Goal: Task Accomplishment & Management: Manage account settings

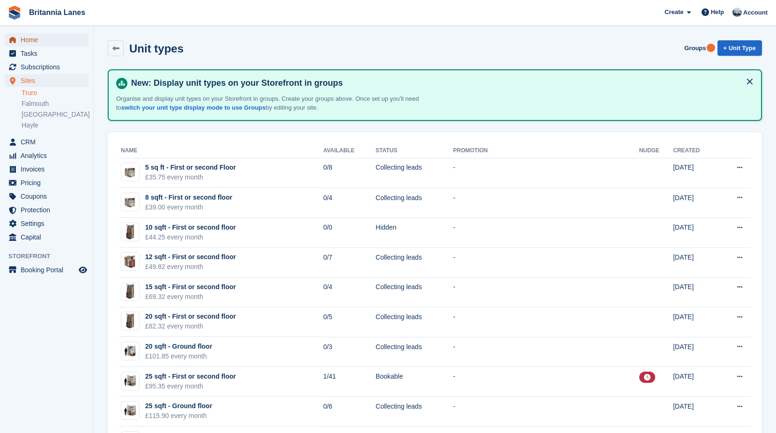
click at [47, 40] on span "Home" at bounding box center [49, 39] width 56 height 13
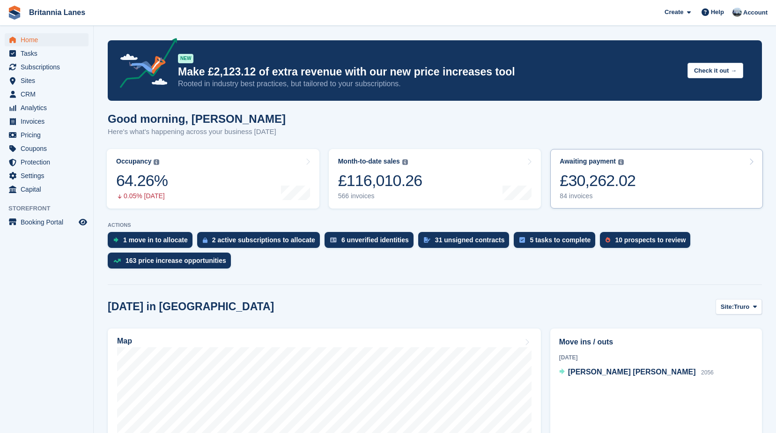
click at [605, 174] on div "£30,262.02" at bounding box center [598, 180] width 76 height 19
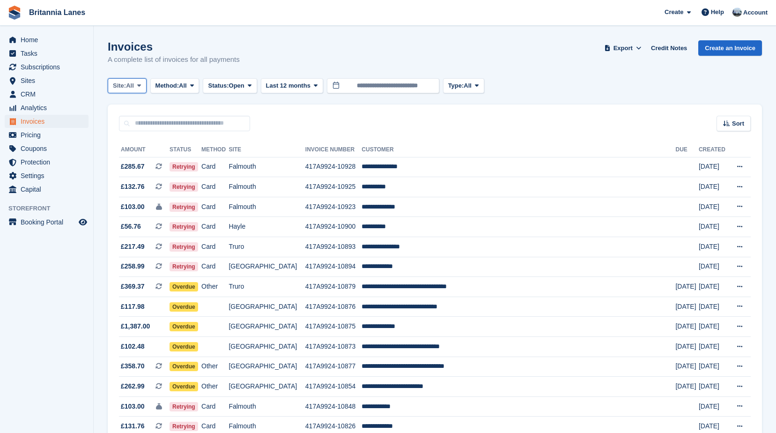
click at [139, 86] on icon at bounding box center [139, 85] width 4 height 6
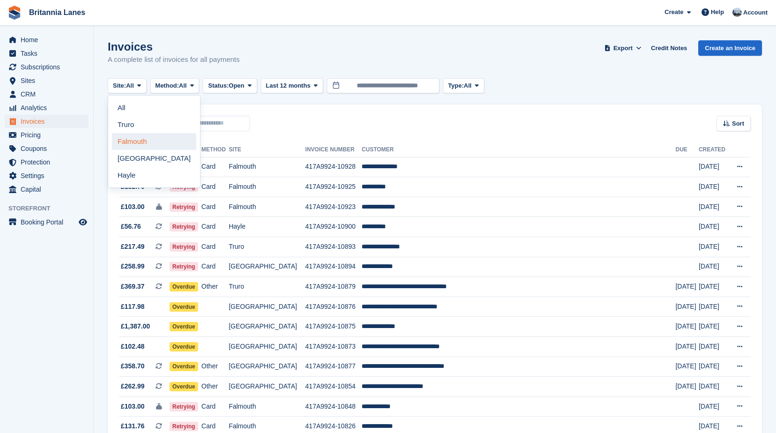
click at [155, 139] on link "Falmouth" at bounding box center [154, 141] width 84 height 17
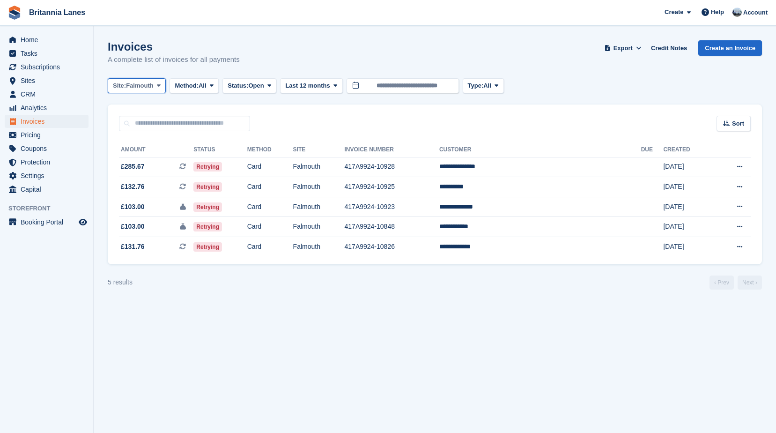
click at [151, 87] on span "Falmouth" at bounding box center [140, 85] width 28 height 9
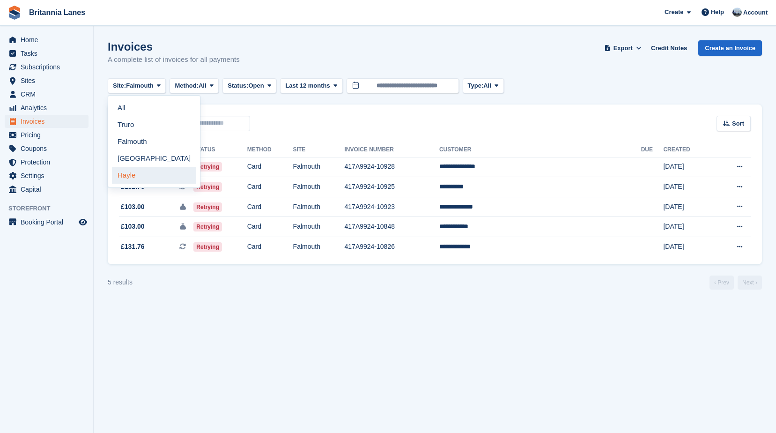
click at [140, 175] on link "Hayle" at bounding box center [154, 175] width 84 height 17
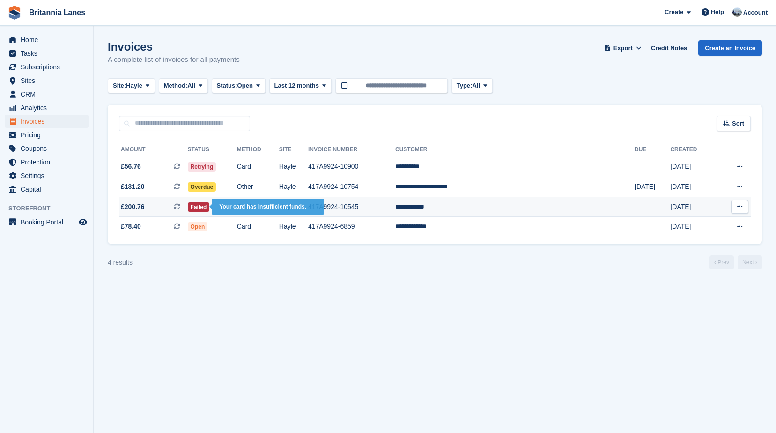
click at [210, 208] on span "Failed" at bounding box center [199, 206] width 22 height 9
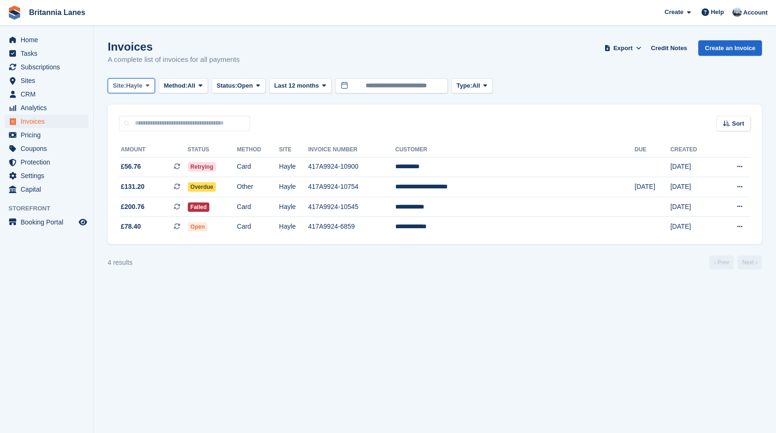
click at [153, 89] on button "Site: Hayle" at bounding box center [131, 85] width 47 height 15
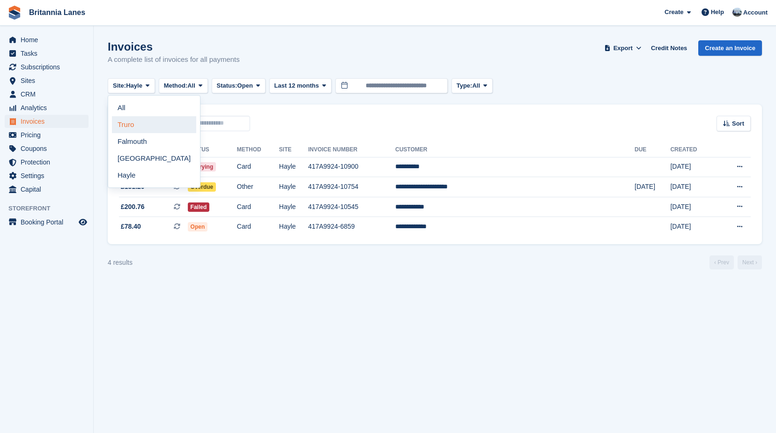
click at [137, 121] on link "Truro" at bounding box center [154, 124] width 84 height 17
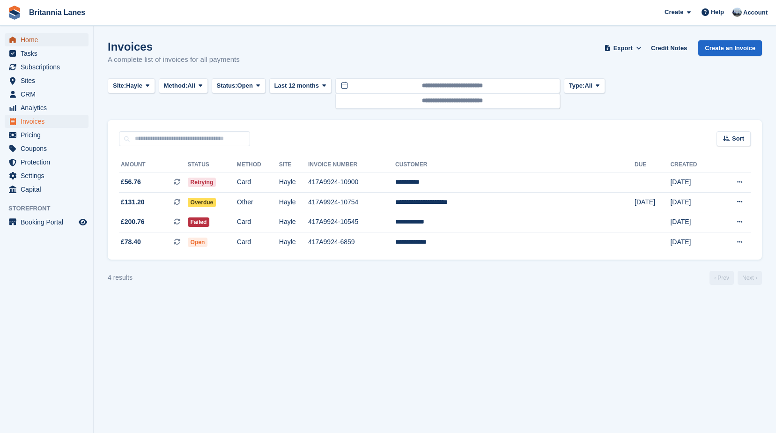
click at [52, 43] on span "Home" at bounding box center [49, 39] width 56 height 13
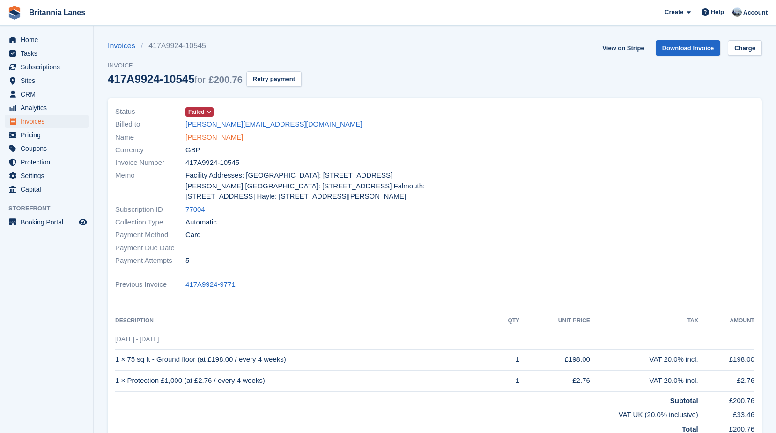
click at [190, 135] on link "Darren Green" at bounding box center [215, 137] width 58 height 11
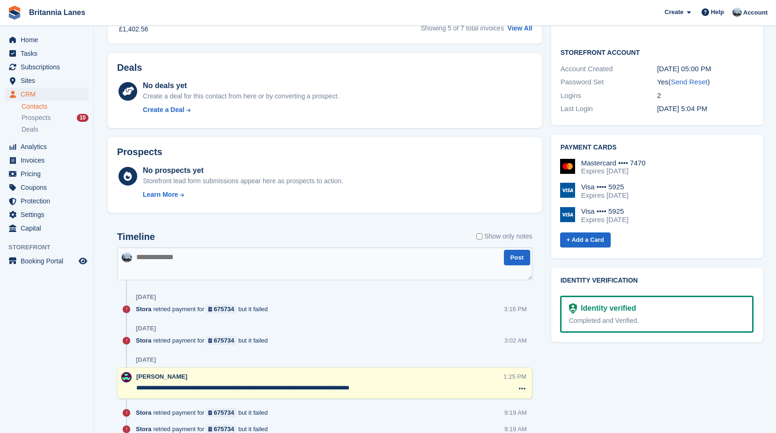
scroll to position [328, 0]
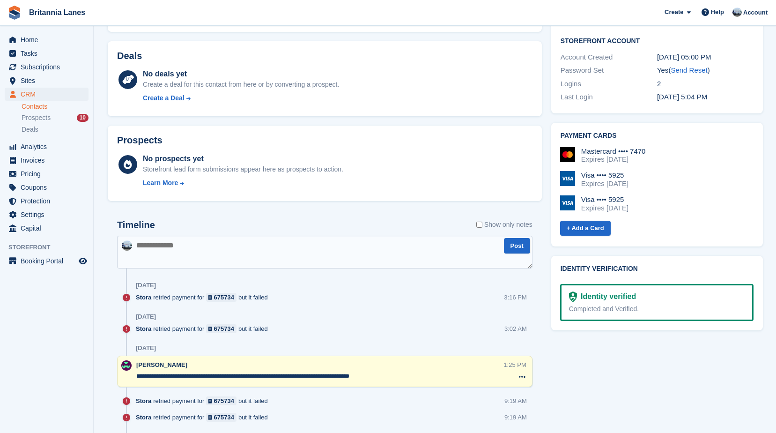
click at [607, 155] on div "Expires January 2030" at bounding box center [614, 159] width 65 height 8
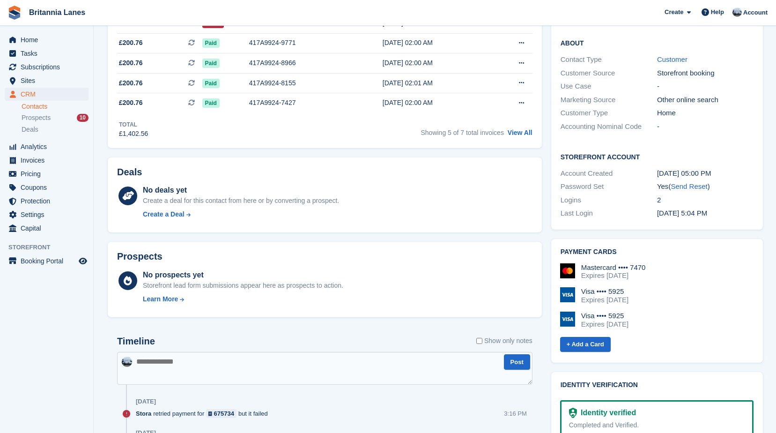
scroll to position [234, 0]
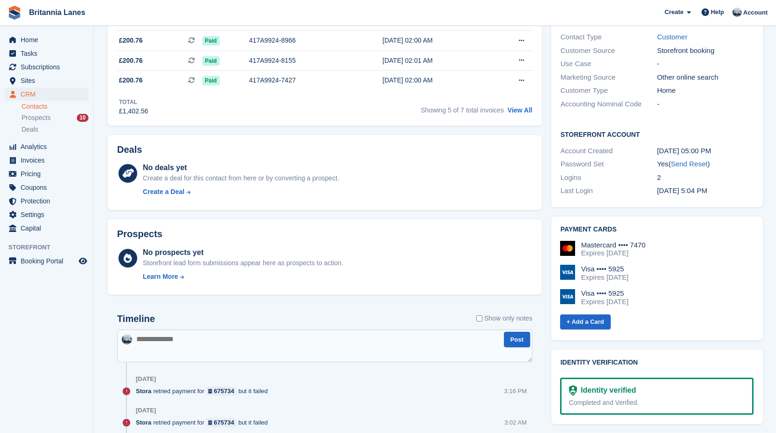
click at [727, 313] on div "+ Add a Card" at bounding box center [657, 321] width 194 height 17
click at [743, 233] on div "Mastercard •••• 7470 Expires January 2030 Visa •••• 5925 Expires March 2027 Vis…" at bounding box center [656, 281] width 195 height 97
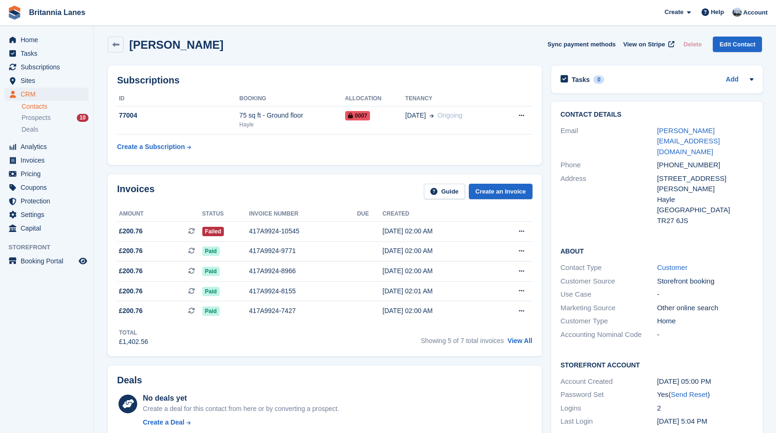
scroll to position [0, 0]
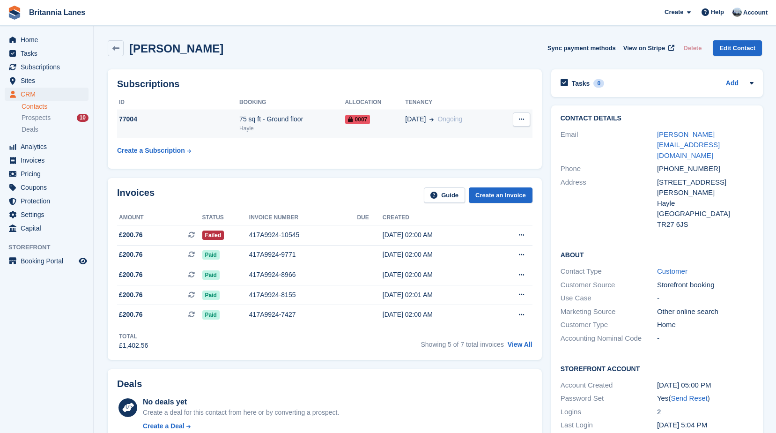
click at [175, 127] on td "77004" at bounding box center [178, 124] width 122 height 29
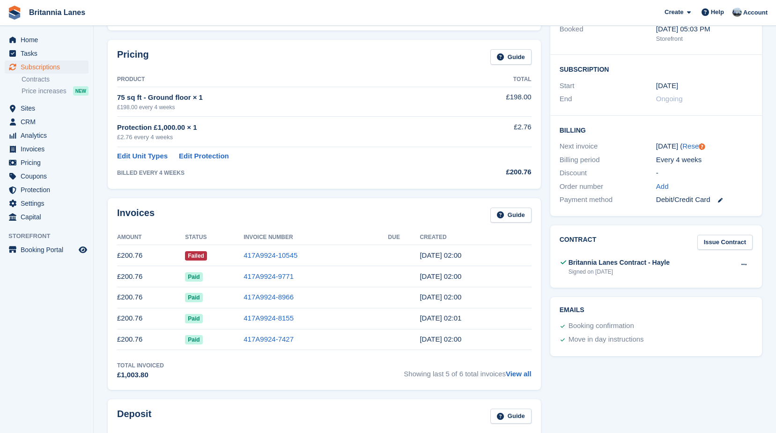
scroll to position [141, 0]
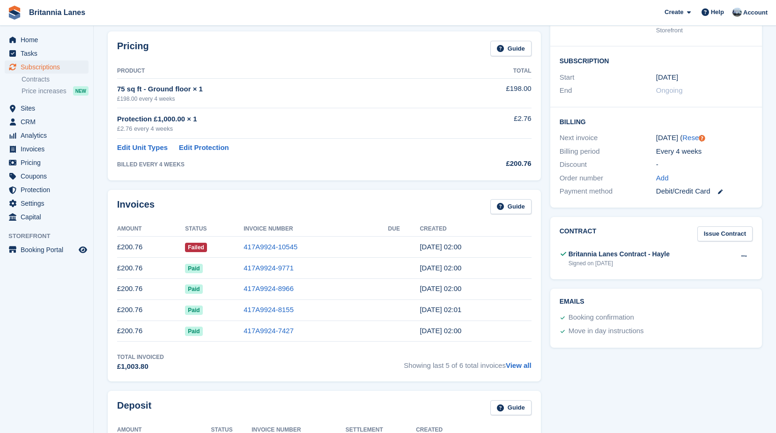
click at [726, 194] on div "Debit/Credit Card" at bounding box center [704, 191] width 97 height 11
click at [723, 192] on icon at bounding box center [720, 191] width 5 height 5
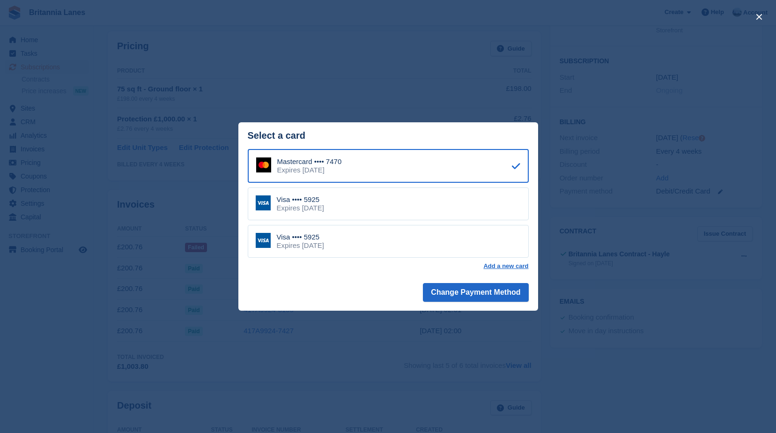
click at [392, 295] on footer "Change Payment Method" at bounding box center [389, 293] width 300 height 33
click at [761, 13] on button "close" at bounding box center [759, 16] width 15 height 15
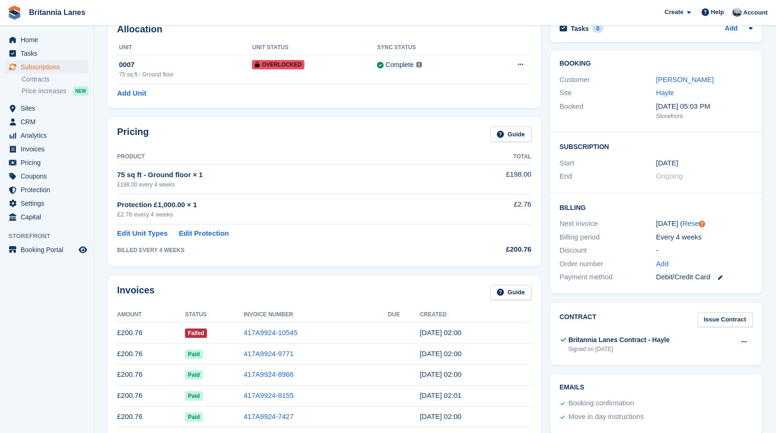
scroll to position [0, 0]
